Goal: Obtain resource: Obtain resource

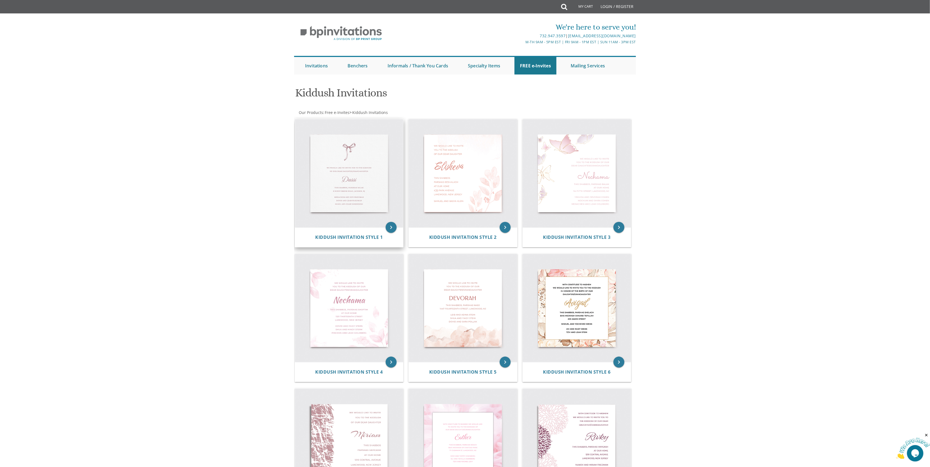
click at [360, 160] on img at bounding box center [349, 173] width 109 height 109
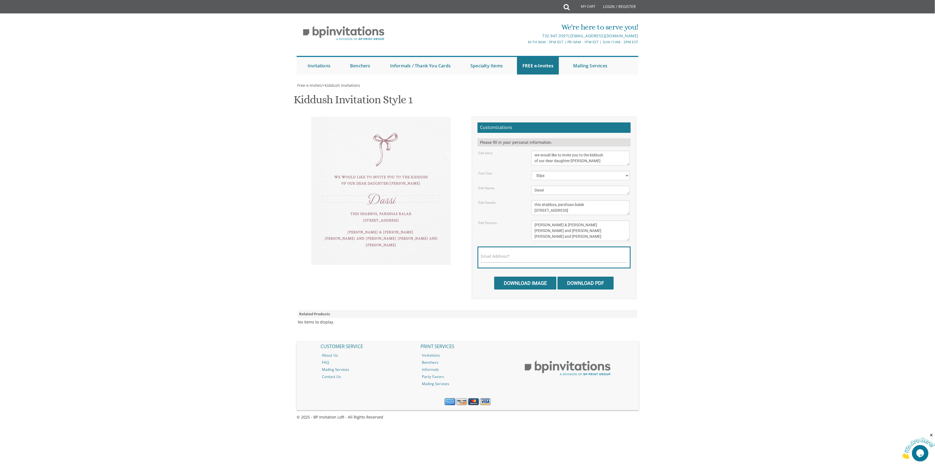
drag, startPoint x: 551, startPoint y: 192, endPoint x: 504, endPoint y: 191, distance: 47.1
click at [525, 185] on form "Customizations Please fill in your personal information. Edit Intro: we would l…" at bounding box center [554, 205] width 153 height 167
type textarea "Kiddush"
drag, startPoint x: 590, startPoint y: 206, endPoint x: 574, endPoint y: 207, distance: 16.2
click at [574, 207] on textarea "this shabbos, parshsas balak 8 sunny brook road, Jackson, NJ" at bounding box center [581, 207] width 98 height 15
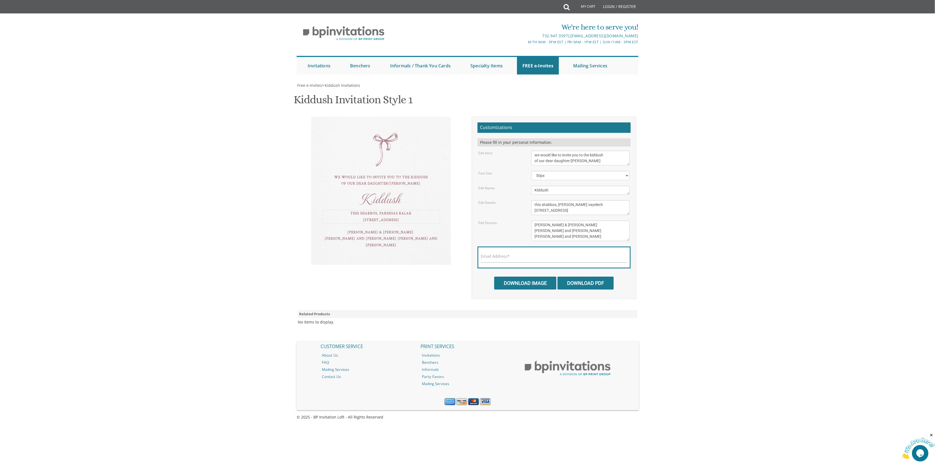
drag, startPoint x: 600, startPoint y: 209, endPoint x: 523, endPoint y: 216, distance: 77.0
click at [523, 216] on form "Customizations Please fill in your personal information. Edit Intro: we would l…" at bounding box center [554, 205] width 153 height 167
type textarea "this shabbos, parshsas vayelech beer shmuel"
drag, startPoint x: 570, startPoint y: 241, endPoint x: 514, endPoint y: 214, distance: 62.8
click at [514, 214] on form "Customizations Please fill in your personal information. Edit Intro: we would l…" at bounding box center [554, 205] width 153 height 167
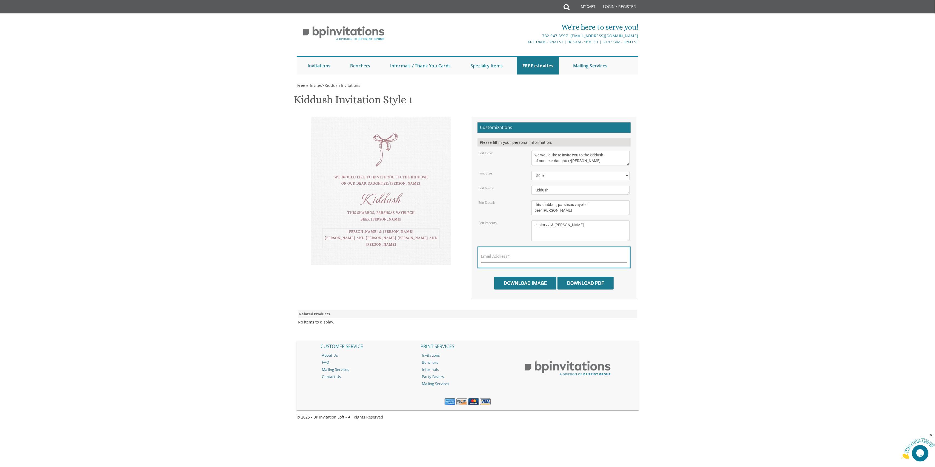
type textarea "chaim zvi & kayly kleinbart"
click at [560, 212] on textarea "this shabbos, parshsas balak 8 sunny brook road, Jackson, NJ" at bounding box center [581, 207] width 98 height 15
type textarea "this shabbos, parshsas vayelech beer shmuel, 1473 50th street"
drag, startPoint x: 614, startPoint y: 151, endPoint x: 541, endPoint y: 149, distance: 73.5
click at [541, 149] on form "Customizations Please fill in your personal information. Edit Intro: we would l…" at bounding box center [554, 205] width 153 height 167
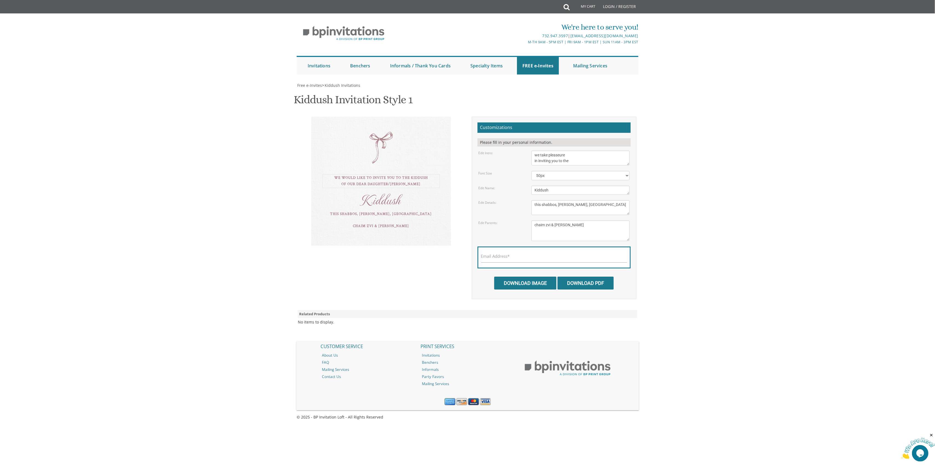
type textarea "we take pleaseure in inviting you to the"
drag, startPoint x: 534, startPoint y: 204, endPoint x: 535, endPoint y: 202, distance: 2.8
click at [534, 204] on textarea "this shabbos, parshsas balak 8 sunny brook road, Jackson, NJ" at bounding box center [581, 207] width 98 height 15
type textarea "of our dear daughter this shabbos, parshsas vayelech beer shmuel, 1473 50th str…"
click at [200, 200] on body "My Cart Total: View Cart Item(s) Submit My Cart Total: View Cart Item(s) Login …" at bounding box center [467, 233] width 935 height 467
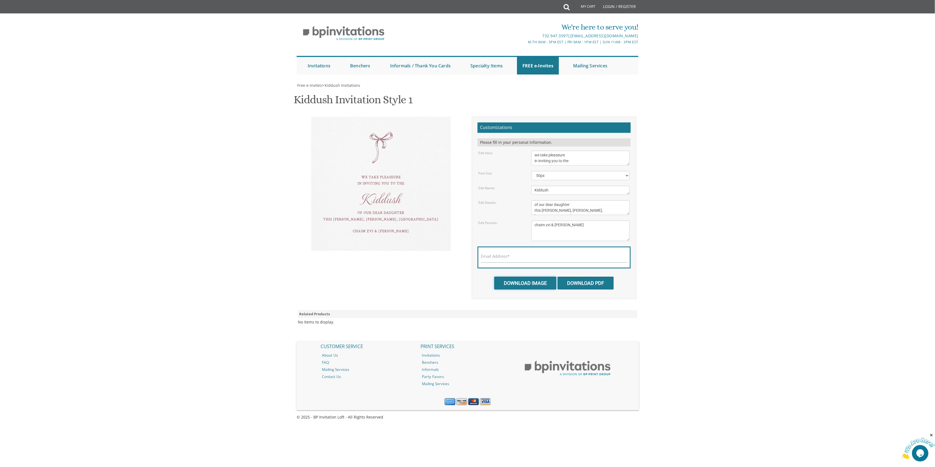
click at [533, 285] on input "Download Image" at bounding box center [525, 283] width 62 height 13
click at [499, 258] on label "Email Address*" at bounding box center [495, 256] width 29 height 6
click at [499, 258] on input "Email Address*" at bounding box center [554, 259] width 146 height 7
type input "chanie7272@gmail.com"
click at [522, 287] on input "Download Image" at bounding box center [525, 283] width 62 height 13
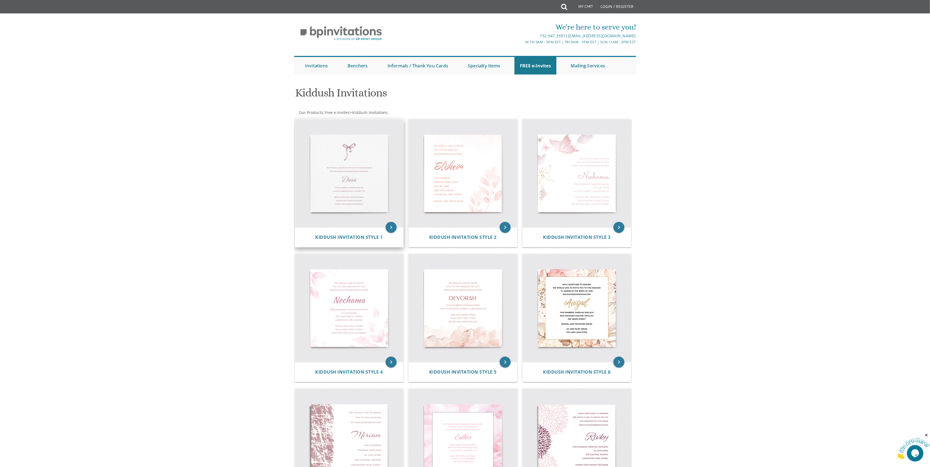
click at [362, 176] on img at bounding box center [349, 173] width 109 height 109
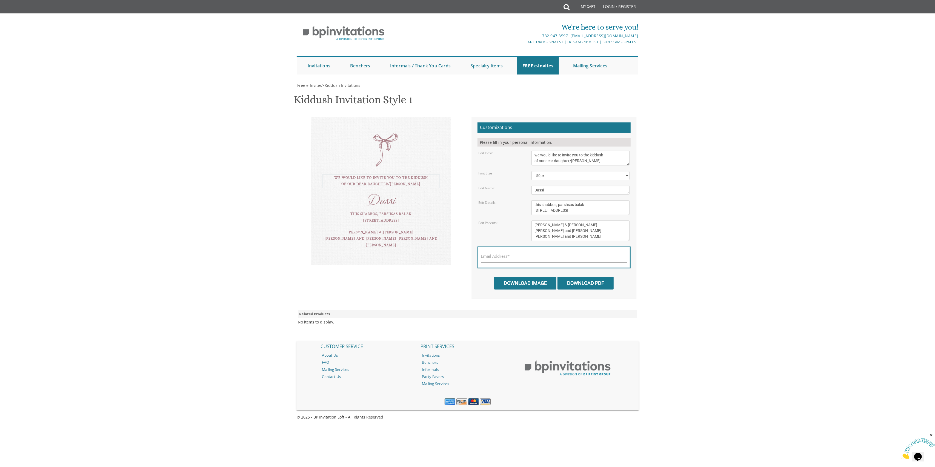
drag, startPoint x: 602, startPoint y: 163, endPoint x: 481, endPoint y: 139, distance: 123.4
click at [481, 139] on form "Customizations Please fill in your personal information. Edit Intro: we would l…" at bounding box center [554, 205] width 153 height 167
type textarea "we take pleasure in inviting you to the"
drag, startPoint x: 532, startPoint y: 191, endPoint x: 499, endPoint y: 191, distance: 32.9
click at [499, 191] on div "Edit Name: Dassi" at bounding box center [553, 190] width 159 height 9
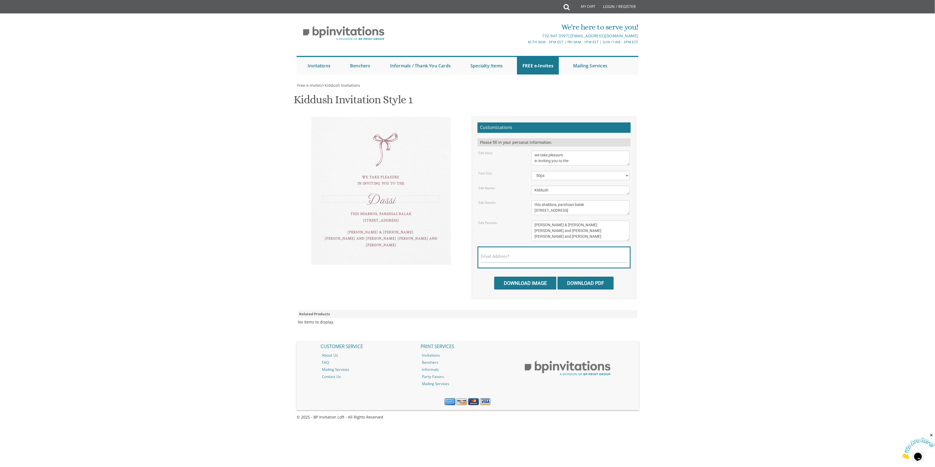
type textarea "Kiddush"
drag, startPoint x: 594, startPoint y: 211, endPoint x: 504, endPoint y: 197, distance: 90.5
click at [504, 197] on form "Customizations Please fill in your personal information. Edit Intro: we would l…" at bounding box center [554, 205] width 153 height 167
click at [723, 218] on body "My Cart Total: View Cart Item(s) Submit My Cart Total: View Cart Item(s) Login …" at bounding box center [467, 233] width 935 height 467
drag, startPoint x: 577, startPoint y: 237, endPoint x: 486, endPoint y: 204, distance: 97.1
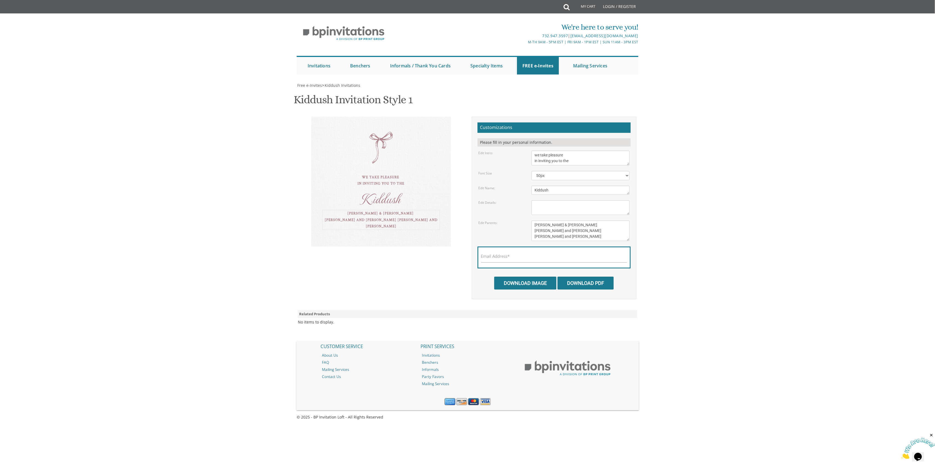
click at [486, 204] on form "Customizations Please fill in your personal information. Edit Intro: we would l…" at bounding box center [554, 205] width 153 height 167
type textarea "chaim zvi & kayly kruger"
click at [542, 208] on textarea "this shabbos, parshsas balak 8 sunny brook road, Jackson, NJ" at bounding box center [581, 207] width 98 height 15
click at [559, 192] on textarea "Dassi" at bounding box center [581, 190] width 98 height 9
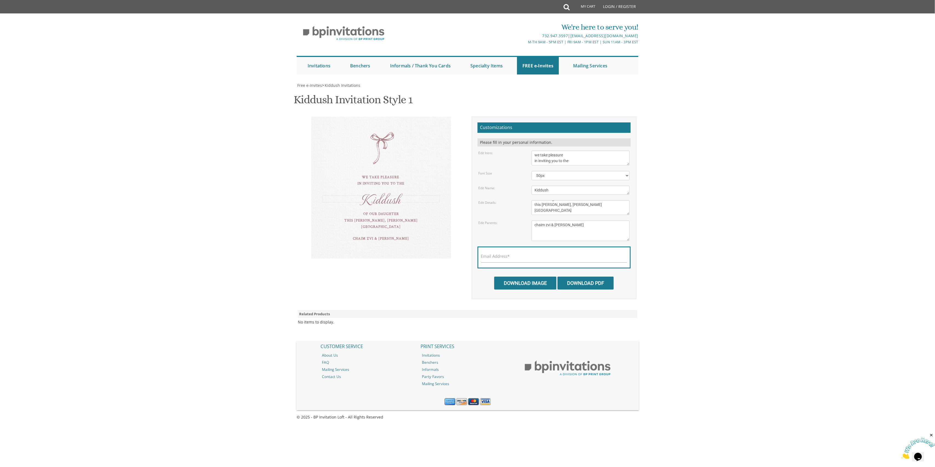
click at [575, 158] on textarea "we would like to invite you to the kiddush of our dear daughter/grandaughter" at bounding box center [581, 158] width 98 height 15
click at [214, 246] on body "My Cart Total: View Cart Item(s) Submit My Cart Total: View Cart Item(s) Login …" at bounding box center [467, 233] width 935 height 467
click at [568, 208] on textarea "this shabbos, parshsas balak 8 sunny brook road, Jackson, NJ" at bounding box center [581, 207] width 98 height 15
type textarea "of our daughter this shabbos, parshas vayelech beer shmuel, 1473 50th street"
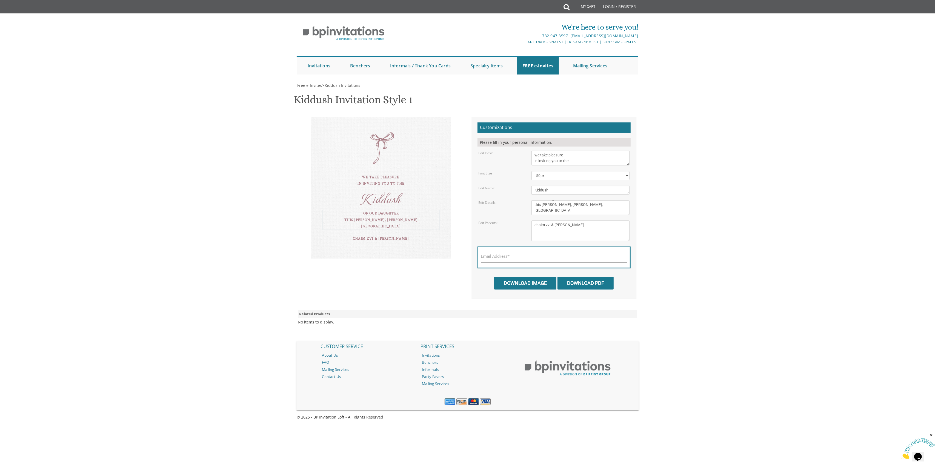
click at [728, 209] on body "My Cart Total: View Cart Item(s) Submit My Cart Total: View Cart Item(s) Login …" at bounding box center [467, 233] width 935 height 467
click at [557, 191] on textarea "Dassi" at bounding box center [581, 190] width 98 height 9
click at [209, 283] on body "My Cart Total: View Cart Item(s) Submit My Cart Total: View Cart Item(s) Login …" at bounding box center [467, 233] width 935 height 467
click at [584, 227] on textarea "Tzvi & Miriam Friedman Michoel and Chana Friedman Yisroel and Rochel David" at bounding box center [581, 231] width 98 height 21
click at [546, 236] on textarea "Tzvi & Miriam Friedman Michoel and Chana Friedman Yisroel and Rochel David" at bounding box center [581, 231] width 98 height 21
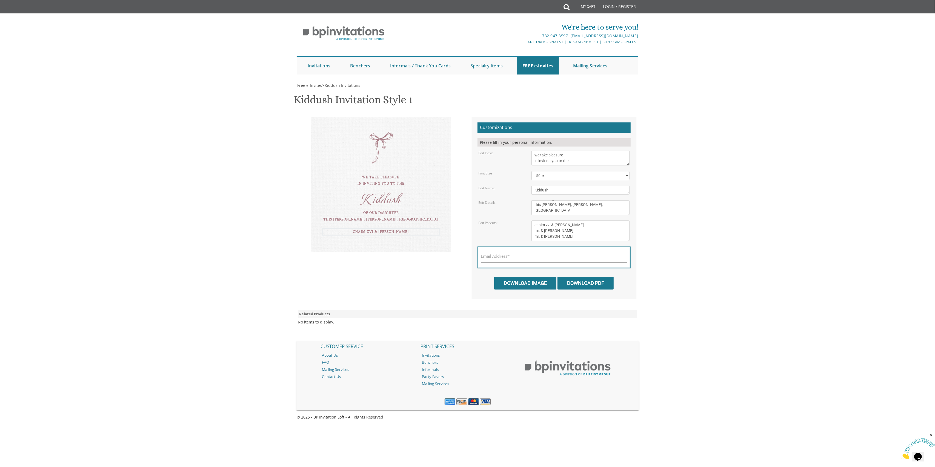
click at [579, 166] on form "Customizations Please fill in your personal information. Edit Intro: we would l…" at bounding box center [554, 205] width 153 height 167
click at [568, 237] on textarea "Tzvi & Miriam Friedman Michoel and Chana Friedman Yisroel and Rochel David" at bounding box center [581, 231] width 98 height 21
click at [590, 213] on textarea "this shabbos, parshsas balak 8 sunny brook road, Jackson, NJ" at bounding box center [581, 207] width 98 height 15
drag, startPoint x: 554, startPoint y: 231, endPoint x: 534, endPoint y: 231, distance: 20.0
click at [534, 231] on textarea "Tzvi & Miriam Friedman Michoel and Chana Friedman Yisroel and Rochel David" at bounding box center [581, 231] width 98 height 21
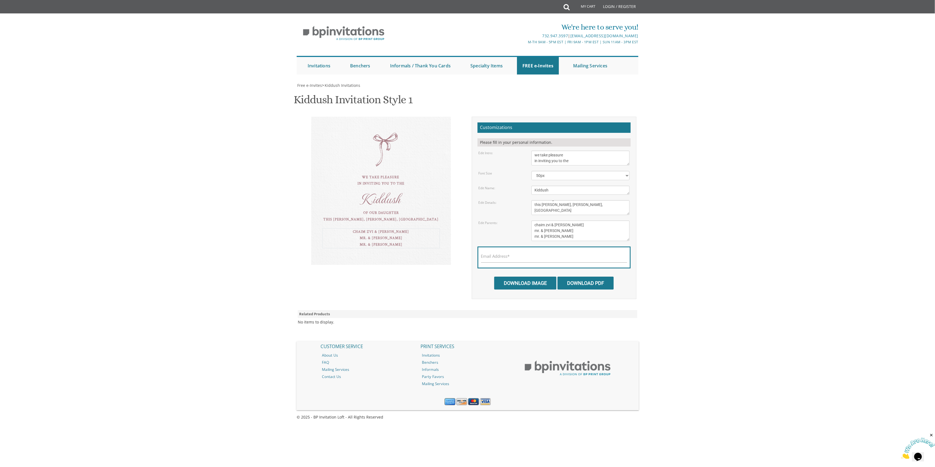
click at [565, 229] on textarea "Tzvi & Miriam Friedman Michoel and Chana Friedman Yisroel and Rochel David" at bounding box center [581, 231] width 98 height 21
drag, startPoint x: 563, startPoint y: 234, endPoint x: 535, endPoint y: 232, distance: 28.0
click at [535, 232] on textarea "Tzvi & Miriam Friedman Michoel and Chana Friedman Yisroel and Rochel David" at bounding box center [581, 231] width 98 height 21
drag, startPoint x: 561, startPoint y: 237, endPoint x: 532, endPoint y: 229, distance: 30.9
click at [532, 229] on textarea "Tzvi & Miriam Friedman Michoel and Chana Friedman Yisroel and Rochel David" at bounding box center [581, 231] width 98 height 21
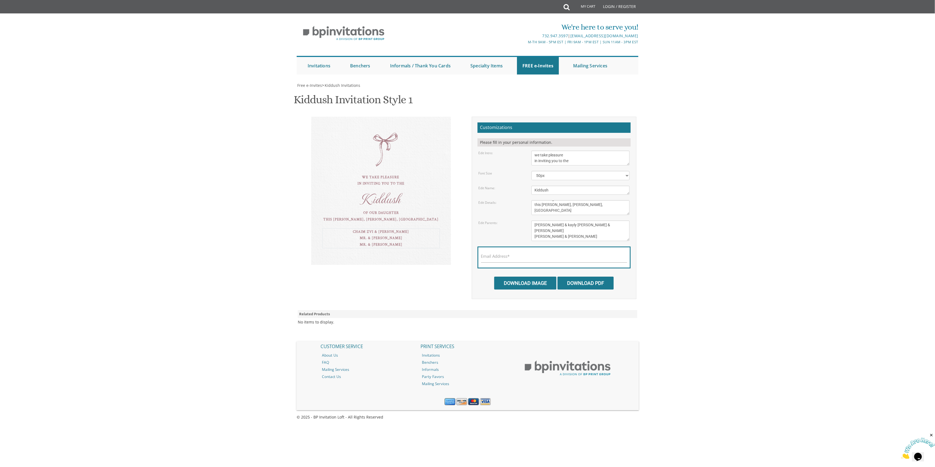
click at [600, 231] on textarea "Tzvi & Miriam Friedman Michoel and Chana Friedman Yisroel and Rochel David" at bounding box center [581, 231] width 98 height 21
type textarea "chaim zvi & kayly kruger moshe & sheindy kruger yumi & chavi kleinbart"
click at [731, 228] on body "My Cart Total: View Cart Item(s) Submit My Cart Total: View Cart Item(s) Login …" at bounding box center [467, 233] width 935 height 467
click at [247, 250] on body "My Cart Total: View Cart Item(s) Submit My Cart Total: View Cart Item(s) Login …" at bounding box center [467, 233] width 935 height 467
click at [556, 232] on textarea "Tzvi & Miriam Friedman Michoel and Chana Friedman Yisroel and Rochel David" at bounding box center [581, 231] width 98 height 21
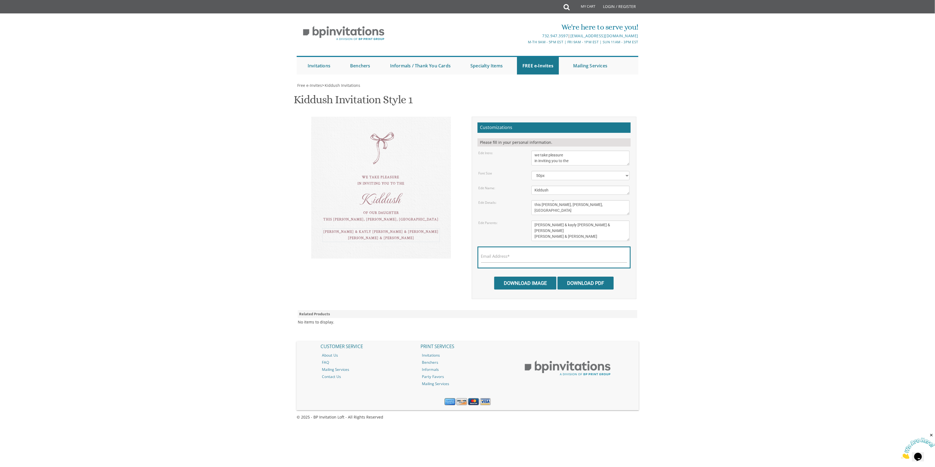
click at [542, 230] on textarea "Tzvi & Miriam Friedman Michoel and Chana Friedman Yisroel and Rochel David" at bounding box center [581, 231] width 98 height 21
click at [212, 230] on body "My Cart Total: View Cart Item(s) Submit My Cart Total: View Cart Item(s) Login …" at bounding box center [467, 233] width 935 height 467
drag, startPoint x: 556, startPoint y: 211, endPoint x: 512, endPoint y: 191, distance: 48.2
click at [510, 192] on form "Customizations Please fill in your personal information. Edit Intro: we would l…" at bounding box center [554, 205] width 153 height 167
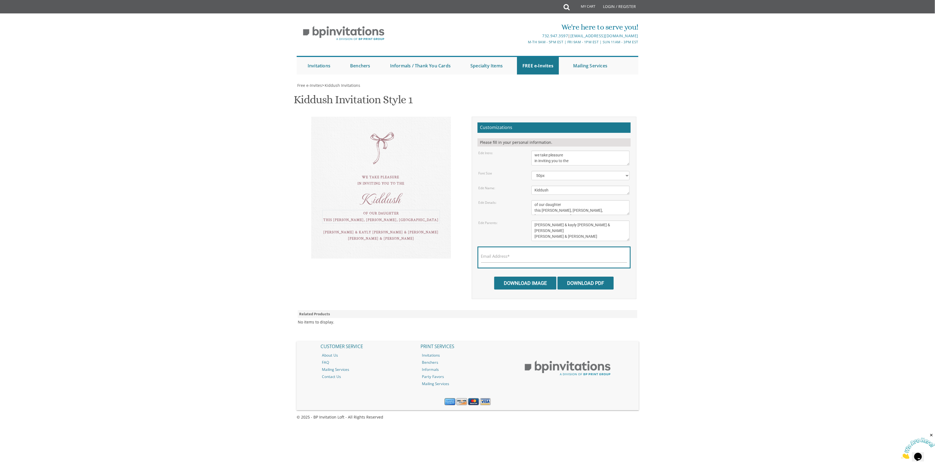
drag, startPoint x: 547, startPoint y: 204, endPoint x: 551, endPoint y: 204, distance: 3.8
click at [547, 203] on textarea "this shabbos, parshsas balak 8 sunny brook road, Jackson, NJ" at bounding box center [581, 207] width 98 height 15
click at [542, 204] on textarea "this shabbos, parshsas balak 8 sunny brook road, Jackson, NJ" at bounding box center [581, 207] width 98 height 15
click at [546, 204] on textarea "this shabbos, parshsas balak 8 sunny brook road, Jackson, NJ" at bounding box center [581, 207] width 98 height 15
type textarea "of our dear daughter this shabbos, parshas vayelech beer shmuel, 1473 50th stre…"
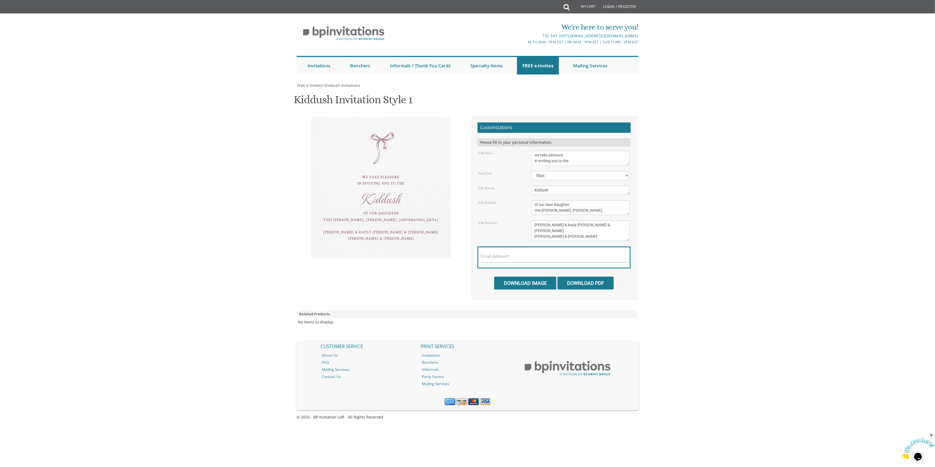
click at [200, 239] on body "My Cart Total: View Cart Item(s) Submit My Cart Total: View Cart Item(s) Login …" at bounding box center [467, 233] width 935 height 467
drag, startPoint x: 574, startPoint y: 211, endPoint x: 522, endPoint y: 209, distance: 52.6
click at [517, 198] on form "Customizations Please fill in your personal information. Edit Intro: we would l…" at bounding box center [554, 205] width 153 height 167
click at [530, 282] on input "Download Image" at bounding box center [525, 283] width 62 height 13
click at [503, 255] on label "Email Address*" at bounding box center [495, 256] width 29 height 6
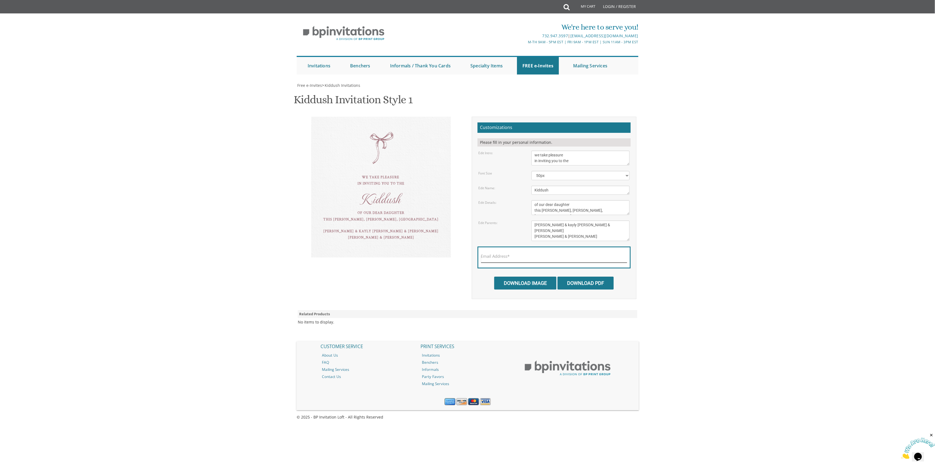
click at [503, 256] on input "Email Address*" at bounding box center [554, 259] width 146 height 7
type input "chanie7272@gmail.com"
click at [519, 283] on input "Download Image" at bounding box center [525, 283] width 62 height 13
